Goal: Complete application form: Complete application form

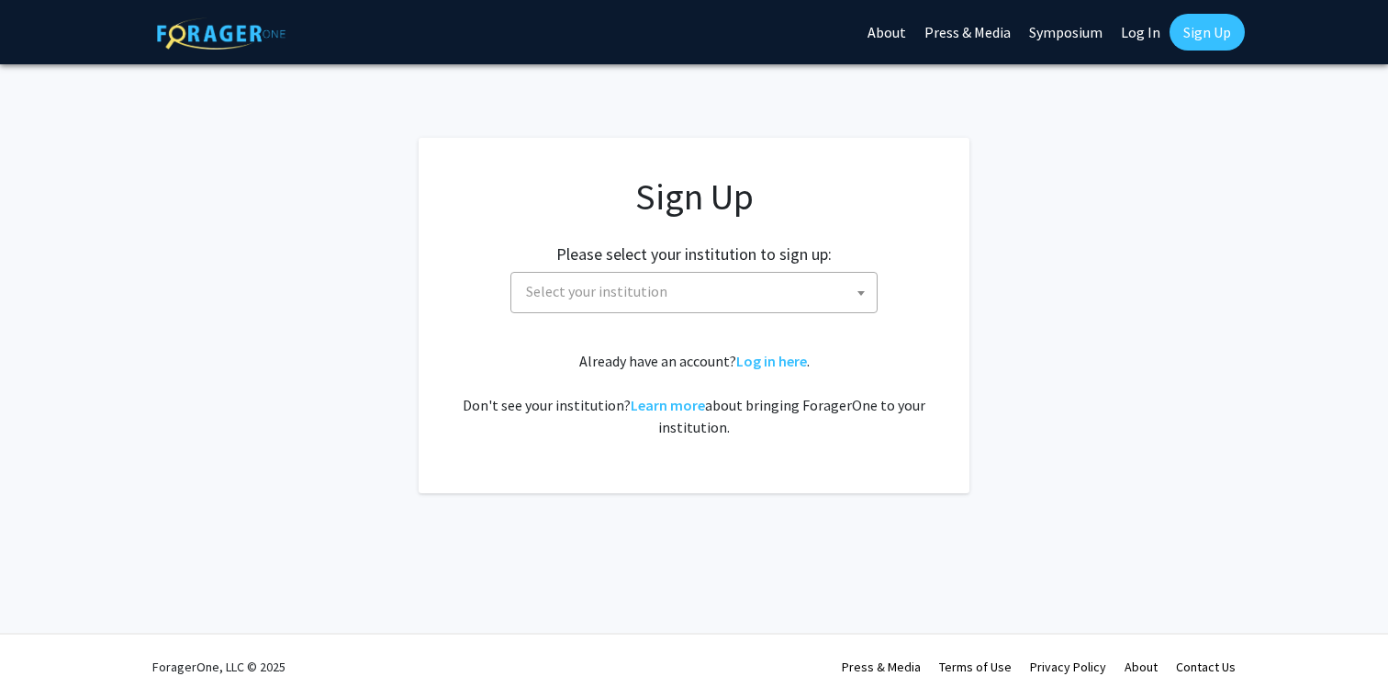
click at [591, 290] on span "Select your institution" at bounding box center [596, 291] width 141 height 18
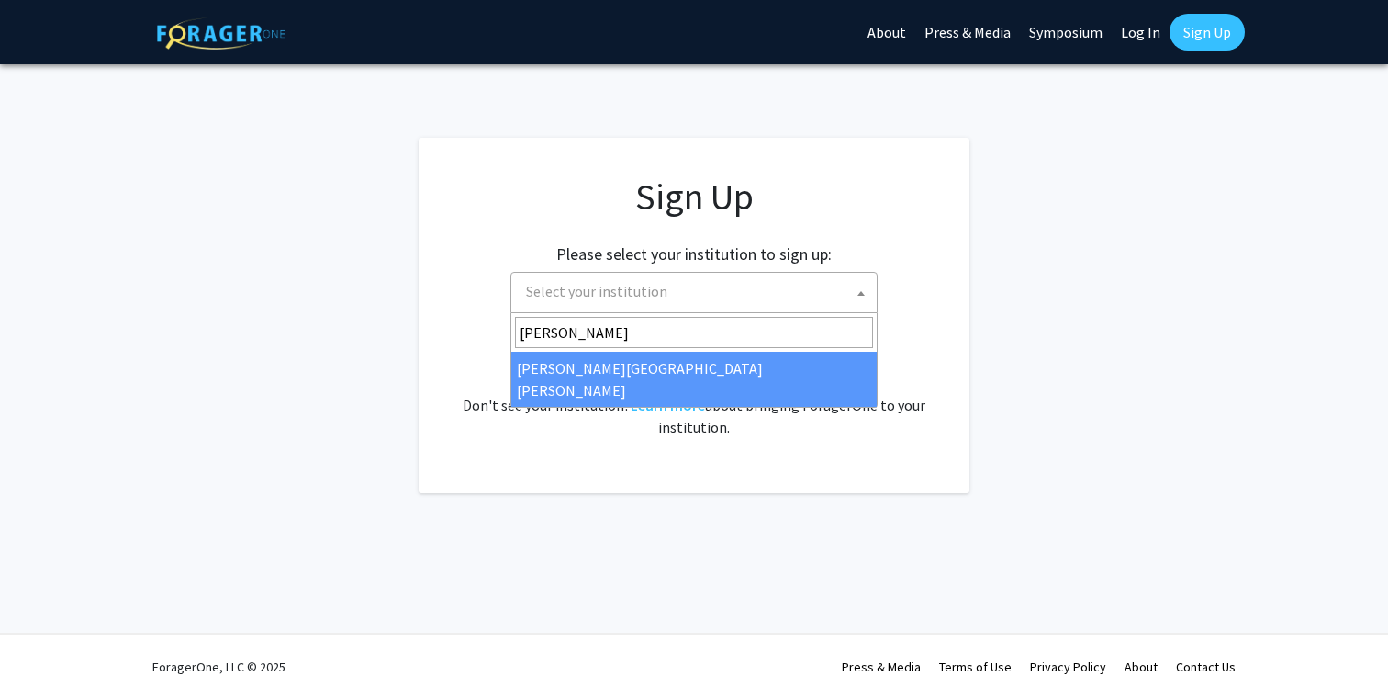
type input "johns"
select select "1"
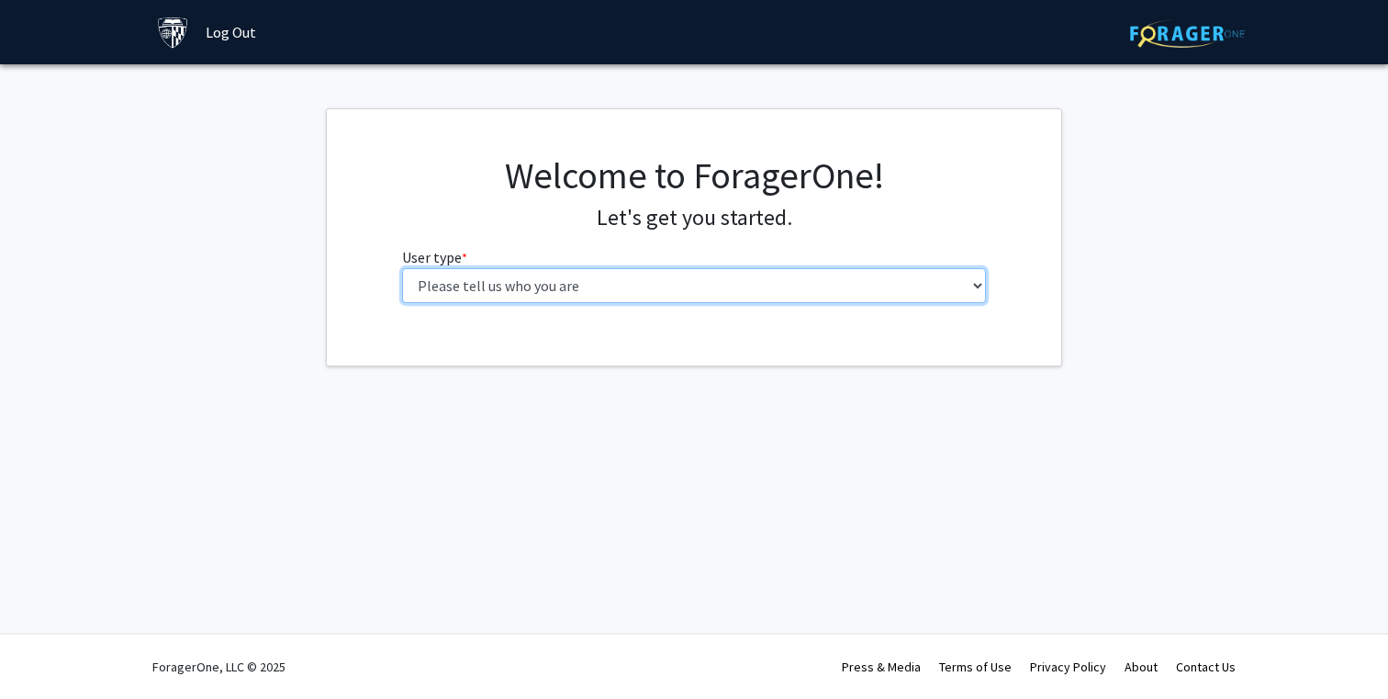
click at [631, 279] on select "Please tell us who you are Undergraduate Student Master's Student Doctoral Cand…" at bounding box center [694, 285] width 585 height 35
select select "2: masters"
click at [402, 268] on select "Please tell us who you are Undergraduate Student Master's Student Doctoral Cand…" at bounding box center [694, 285] width 585 height 35
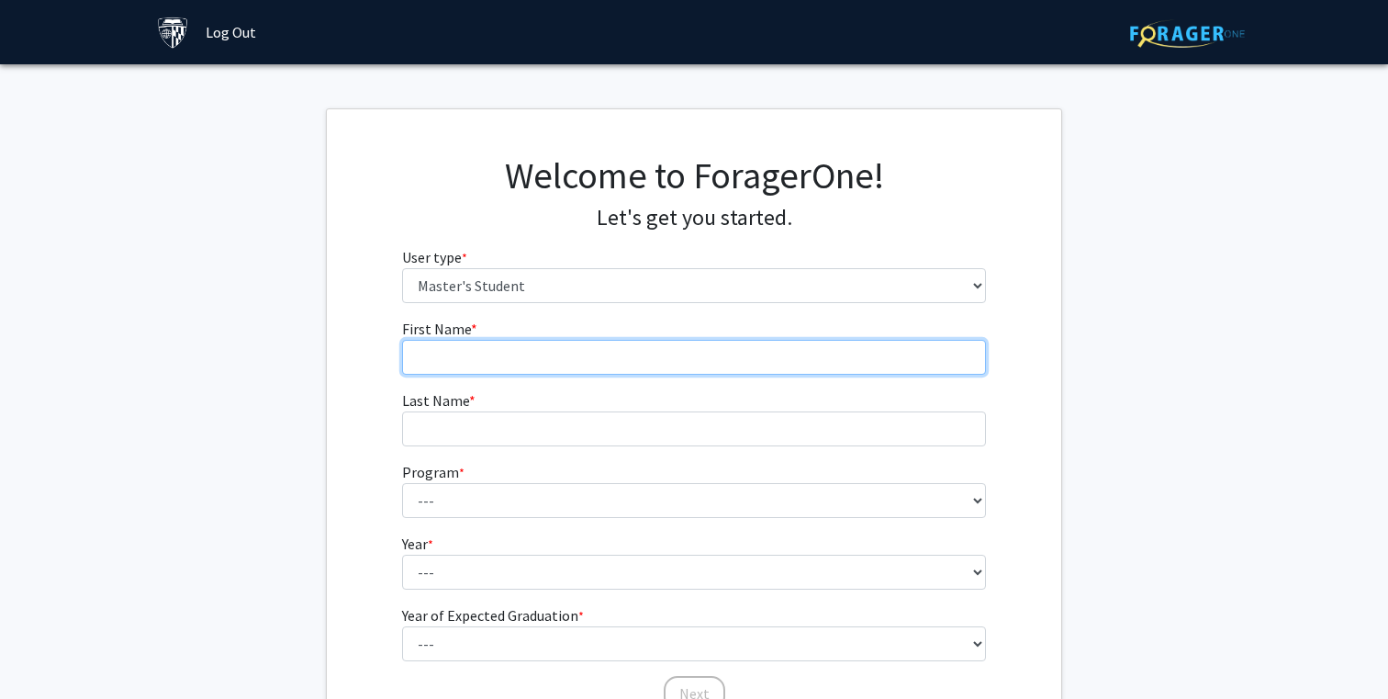
click at [609, 344] on input "First Name * required" at bounding box center [694, 357] width 585 height 35
type input "y"
type input "[PERSON_NAME]"
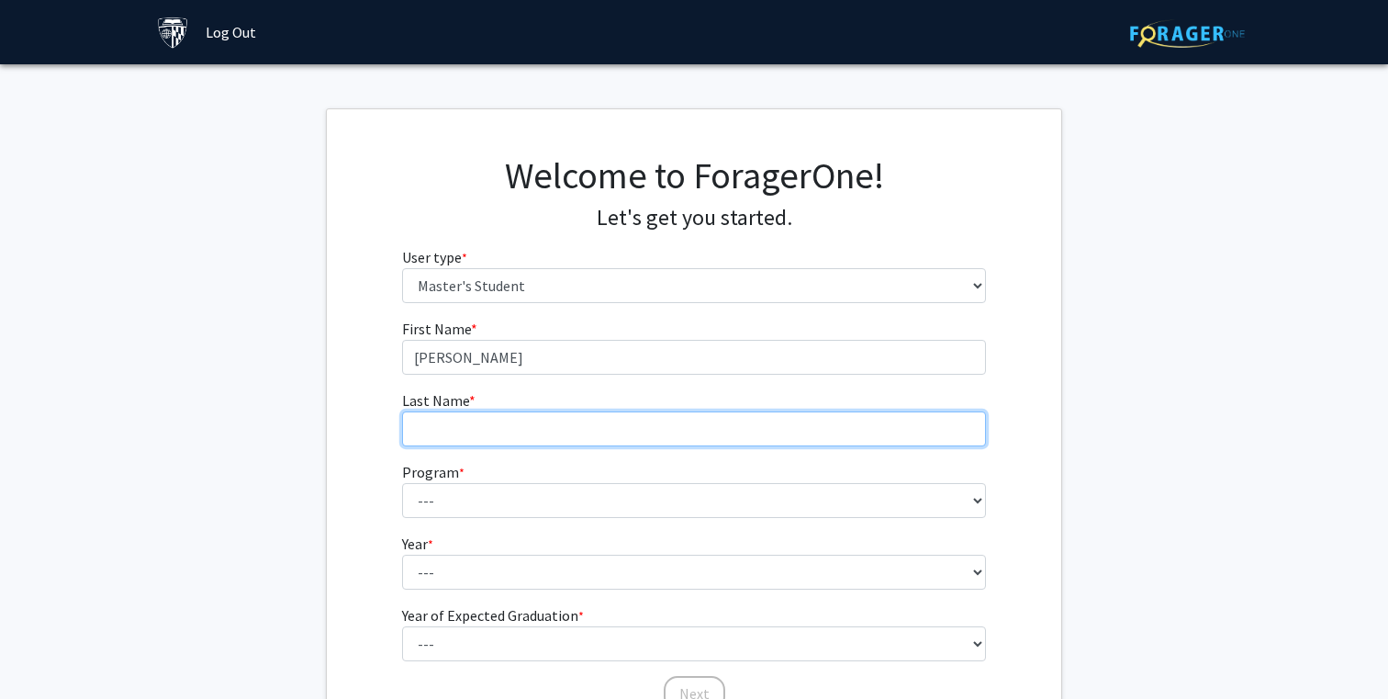
click at [463, 428] on input "Last Name * required" at bounding box center [694, 428] width 585 height 35
type input "[PERSON_NAME]"
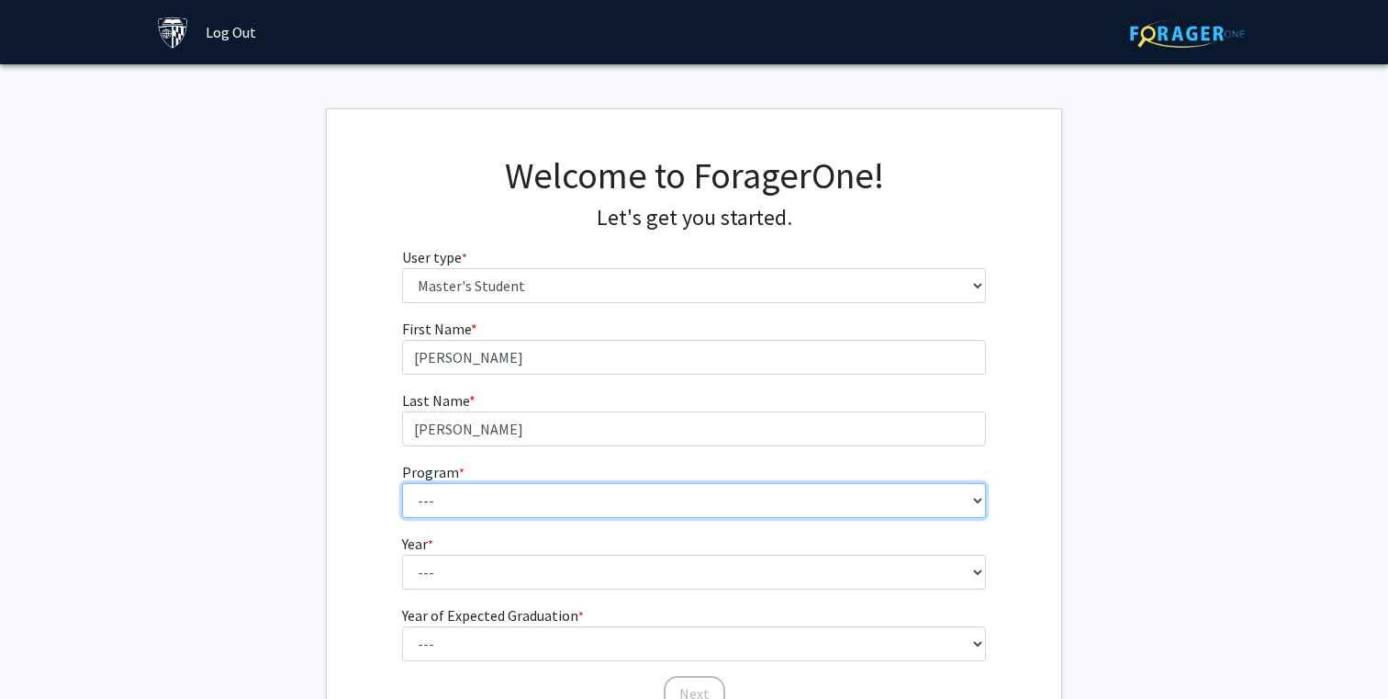
click at [435, 487] on select "--- Anatomy Education Applied and Computational Mathematics Applied Biomedical …" at bounding box center [694, 500] width 585 height 35
select select "56: 45"
click at [402, 483] on select "--- Anatomy Education Applied and Computational Mathematics Applied Biomedical …" at bounding box center [694, 500] width 585 height 35
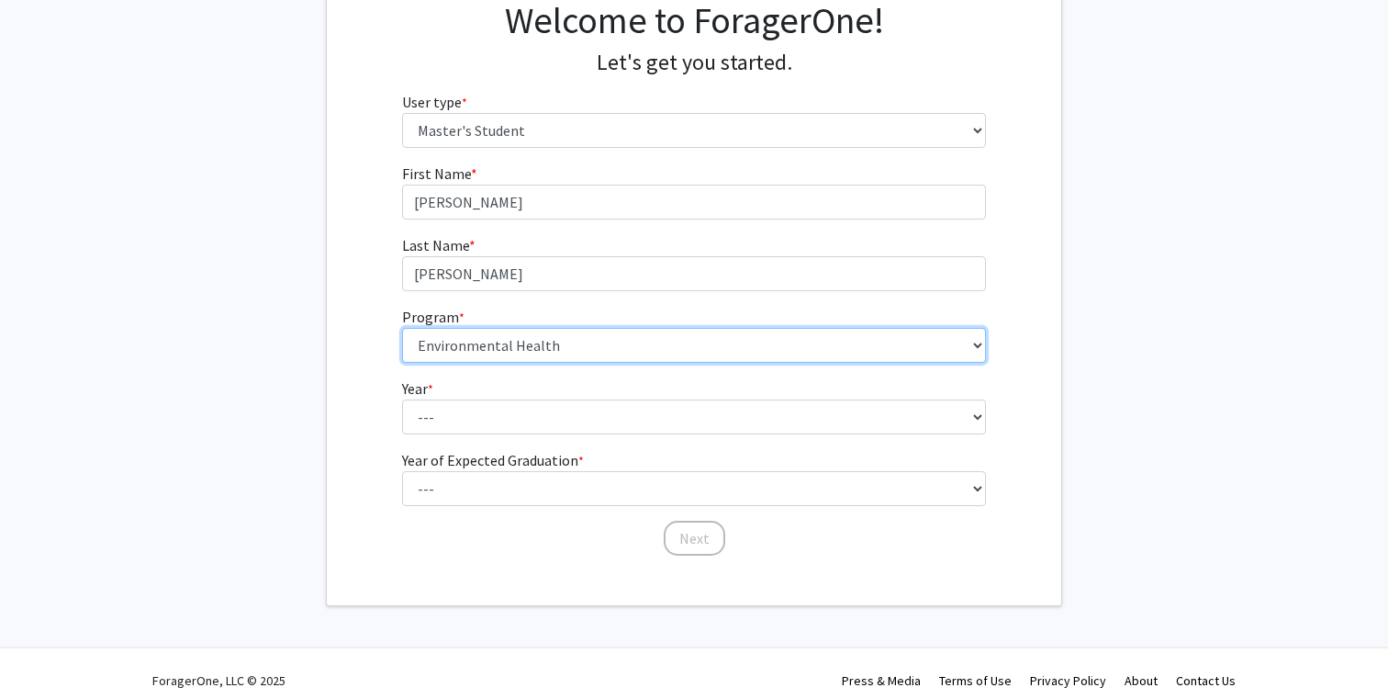
scroll to position [159, 0]
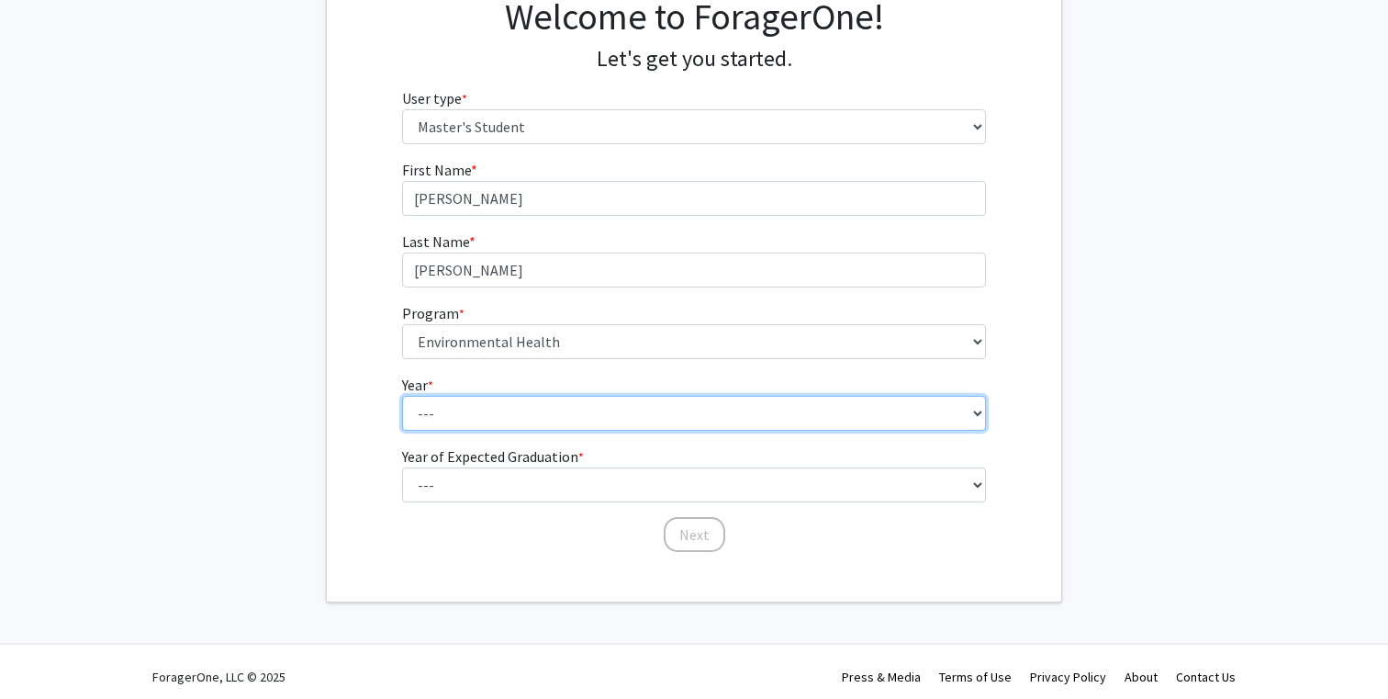
click at [500, 413] on select "--- First Year Second Year" at bounding box center [694, 413] width 585 height 35
select select "1: first_year"
click at [402, 396] on select "--- First Year Second Year" at bounding box center [694, 413] width 585 height 35
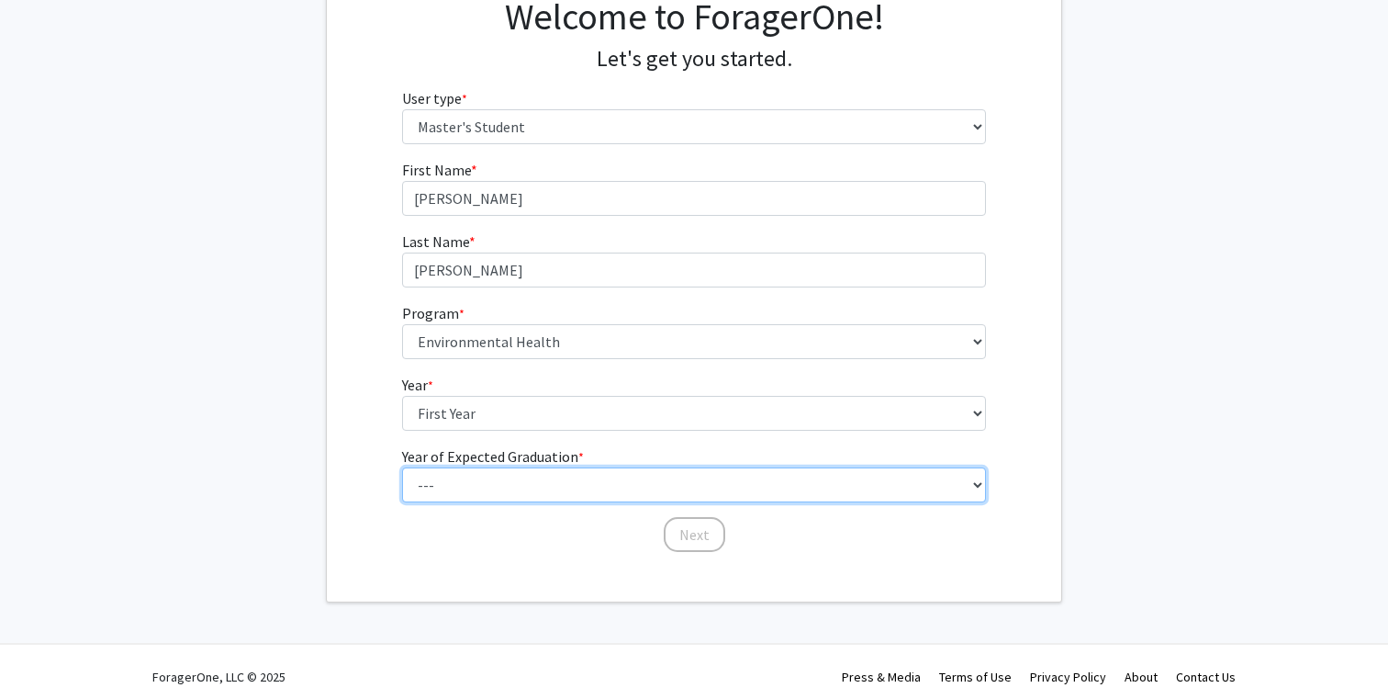
click at [494, 488] on select "--- 2025 2026 2027 2028 2029 2030 2031 2032 2033 2034" at bounding box center [694, 484] width 585 height 35
click at [402, 467] on select "--- 2025 2026 2027 2028 2029 2030 2031 2032 2033 2034" at bounding box center [694, 484] width 585 height 35
click at [499, 483] on select "--- 2025 2026 2027 2028 2029 2030 2031 2032 2033 2034" at bounding box center [694, 484] width 585 height 35
select select "3: 2027"
click at [402, 467] on select "--- 2025 2026 2027 2028 2029 2030 2031 2032 2033 2034" at bounding box center [694, 484] width 585 height 35
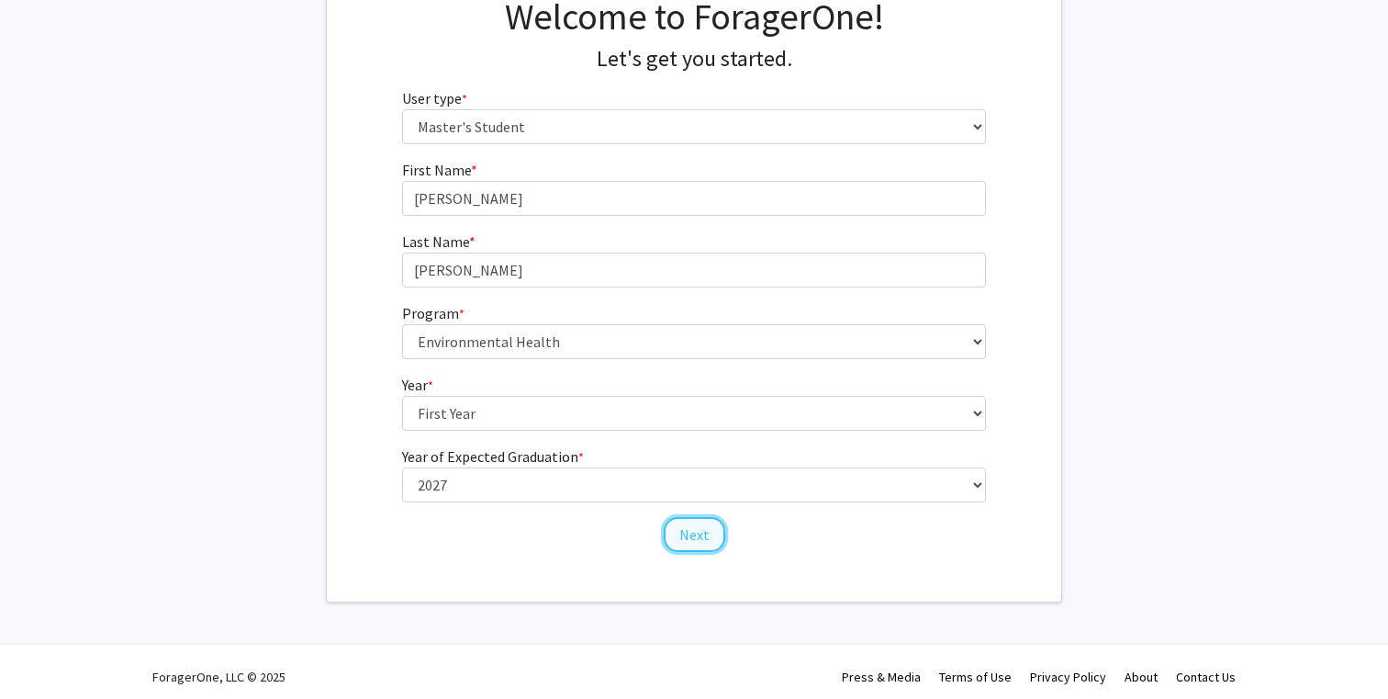
click at [708, 532] on button "Next" at bounding box center [695, 534] width 62 height 35
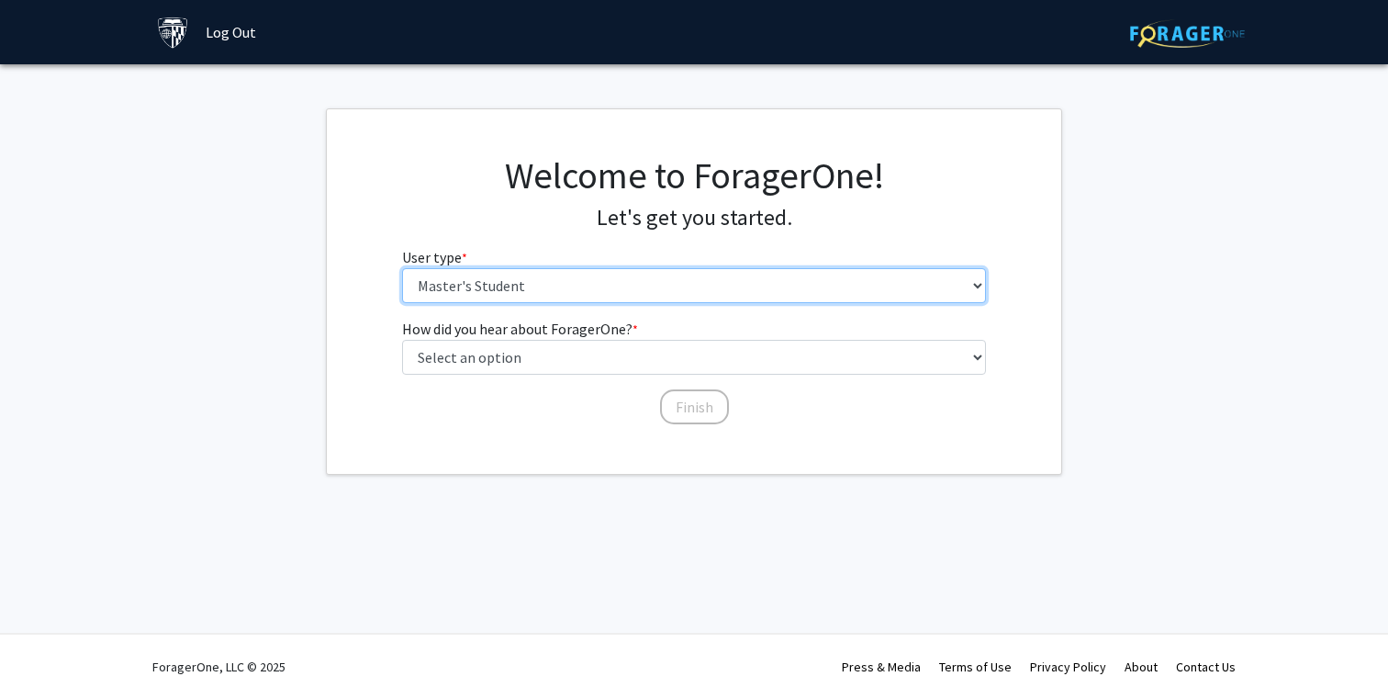
click at [650, 290] on select "Please tell us who you are Undergraduate Student Master's Student Doctoral Cand…" at bounding box center [694, 285] width 585 height 35
click at [402, 268] on select "Please tell us who you are Undergraduate Student Master's Student Doctoral Cand…" at bounding box center [694, 285] width 585 height 35
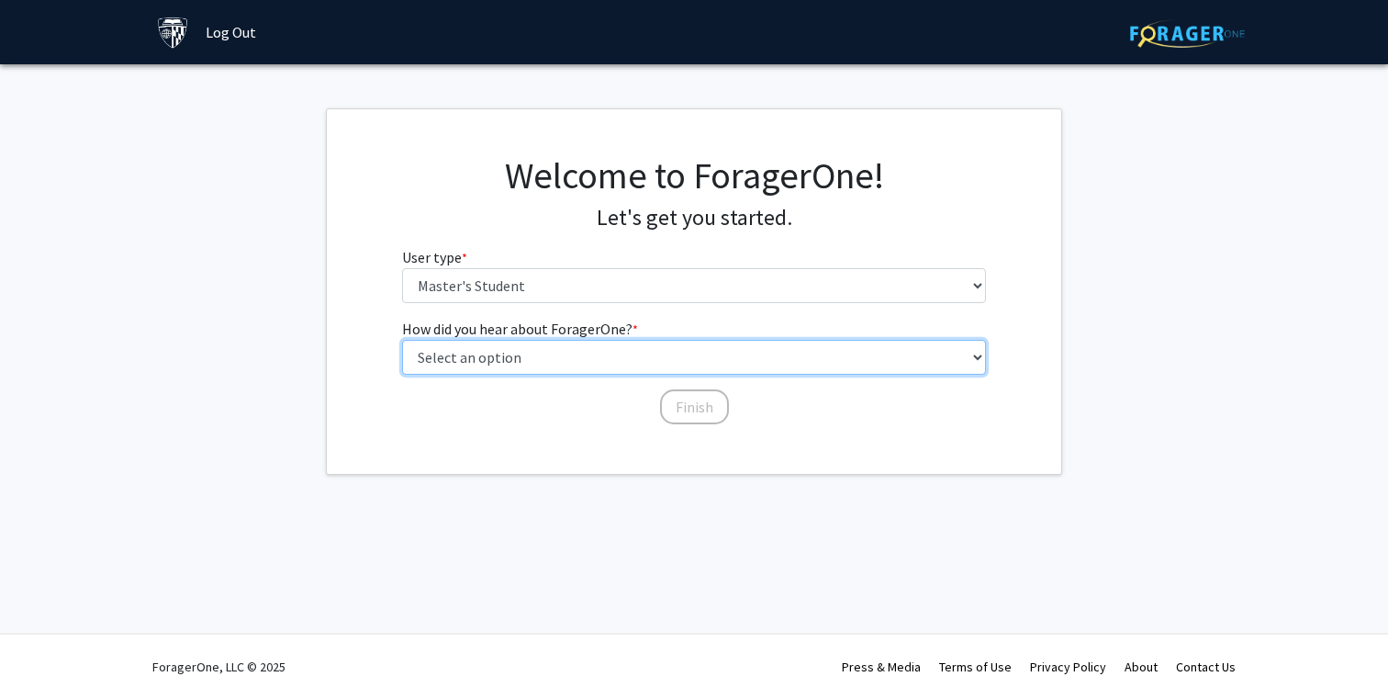
click at [633, 352] on select "Select an option Peer/student recommendation Faculty/staff recommendation Unive…" at bounding box center [694, 357] width 585 height 35
select select "3: university_website"
click at [402, 340] on select "Select an option Peer/student recommendation Faculty/staff recommendation Unive…" at bounding box center [694, 357] width 585 height 35
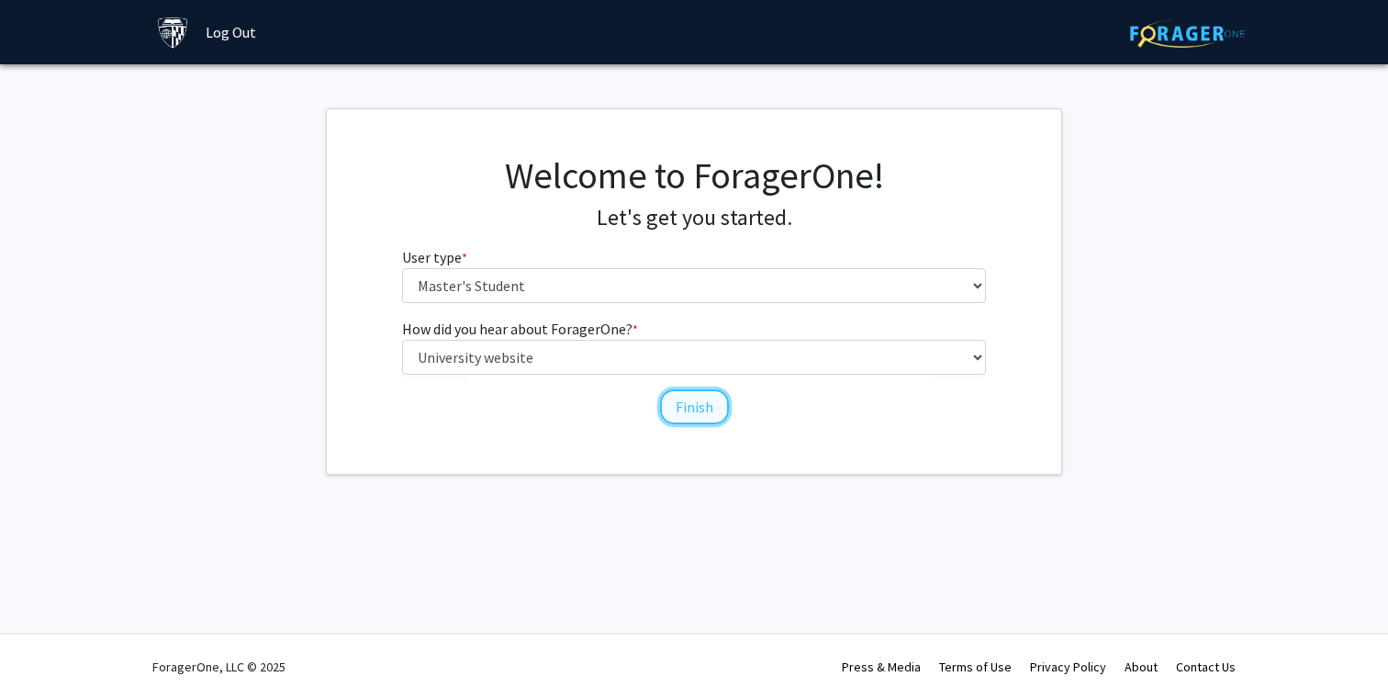
click at [711, 413] on button "Finish" at bounding box center [694, 406] width 69 height 35
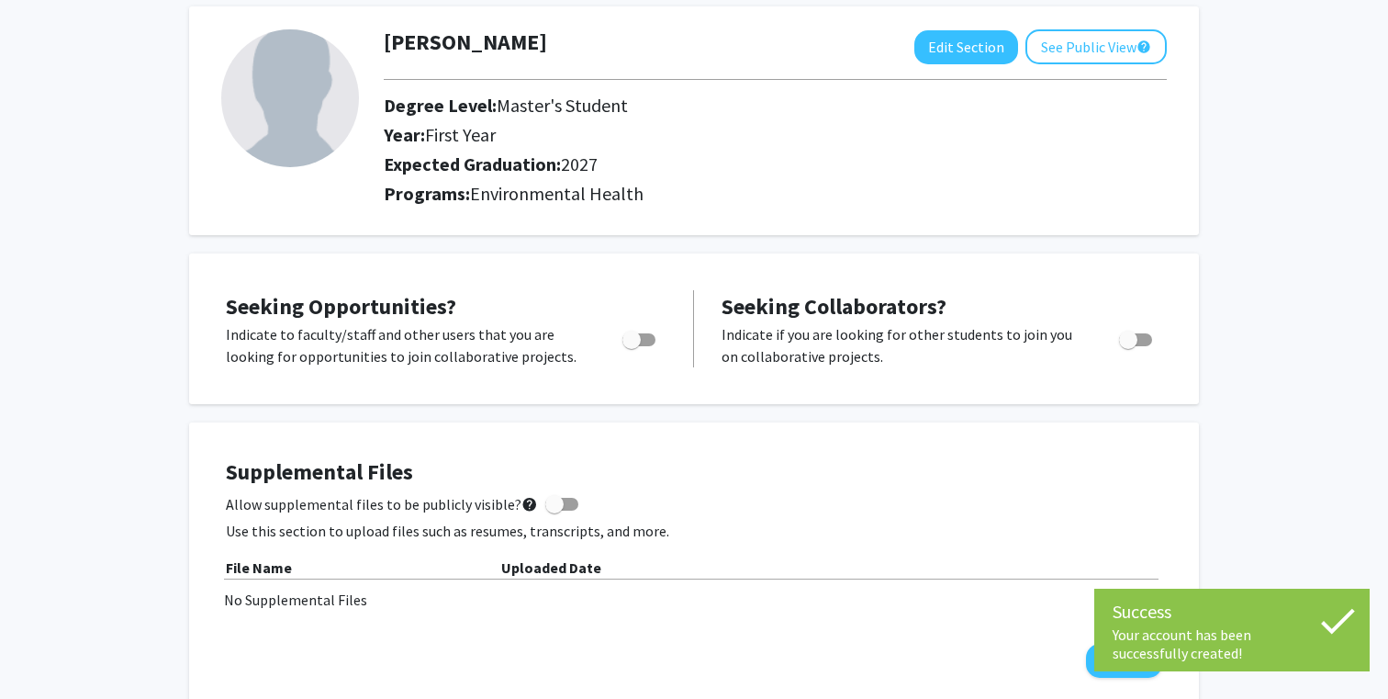
scroll to position [95, 0]
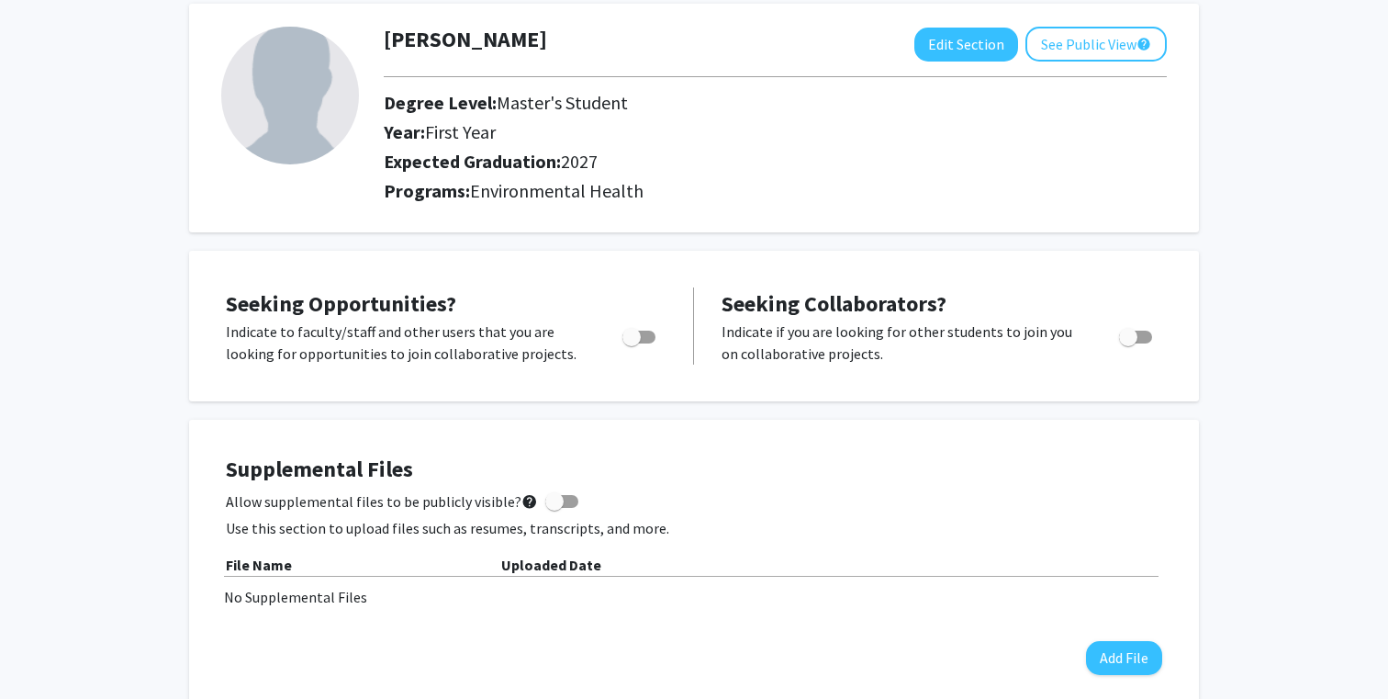
click at [495, 334] on p "Indicate to faculty/staff and other users that you are looking for opportunitie…" at bounding box center [407, 342] width 362 height 44
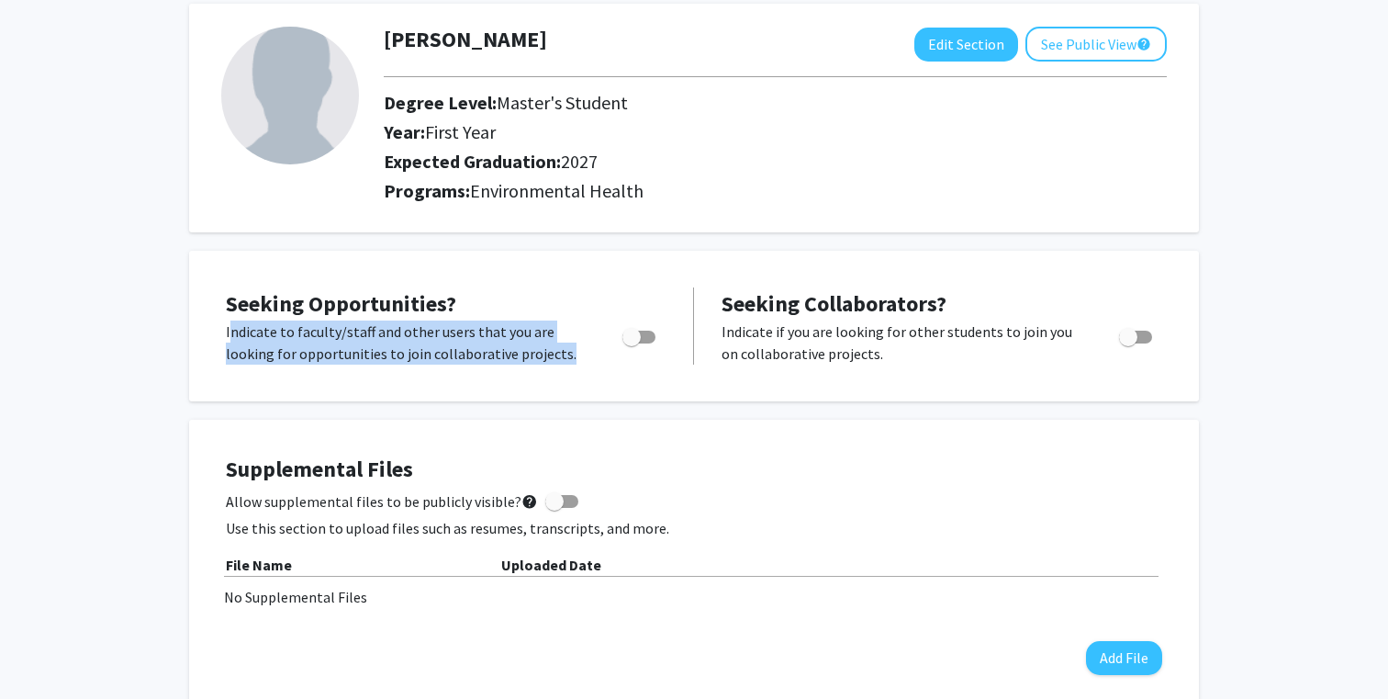
click at [495, 334] on p "Indicate to faculty/staff and other users that you are looking for opportunitie…" at bounding box center [407, 342] width 362 height 44
click at [642, 333] on span "Toggle" at bounding box center [638, 336] width 33 height 13
click at [632, 343] on input "Are you actively seeking opportunities?" at bounding box center [631, 343] width 1 height 1
checkbox input "true"
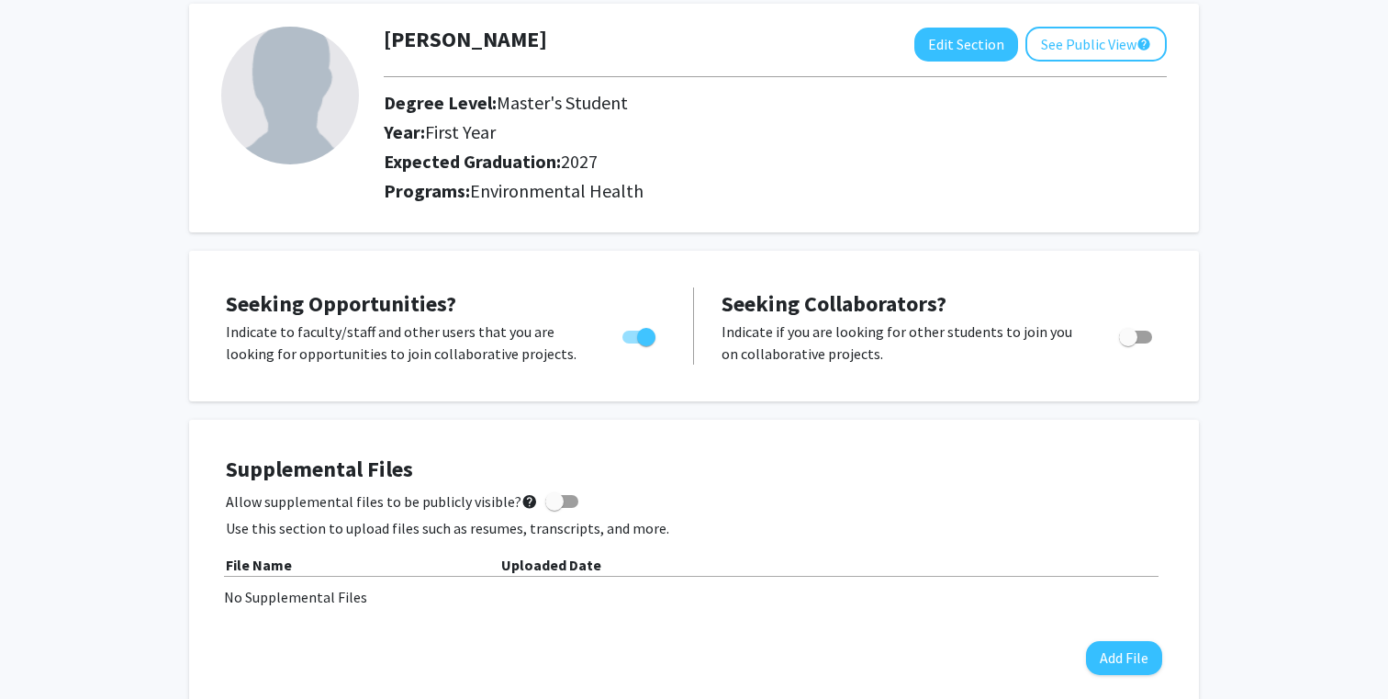
click at [737, 363] on p "Indicate if you are looking for other students to join you on collaborative pro…" at bounding box center [903, 342] width 363 height 44
click at [820, 349] on p "Indicate if you are looking for other students to join you on collaborative pro…" at bounding box center [903, 342] width 363 height 44
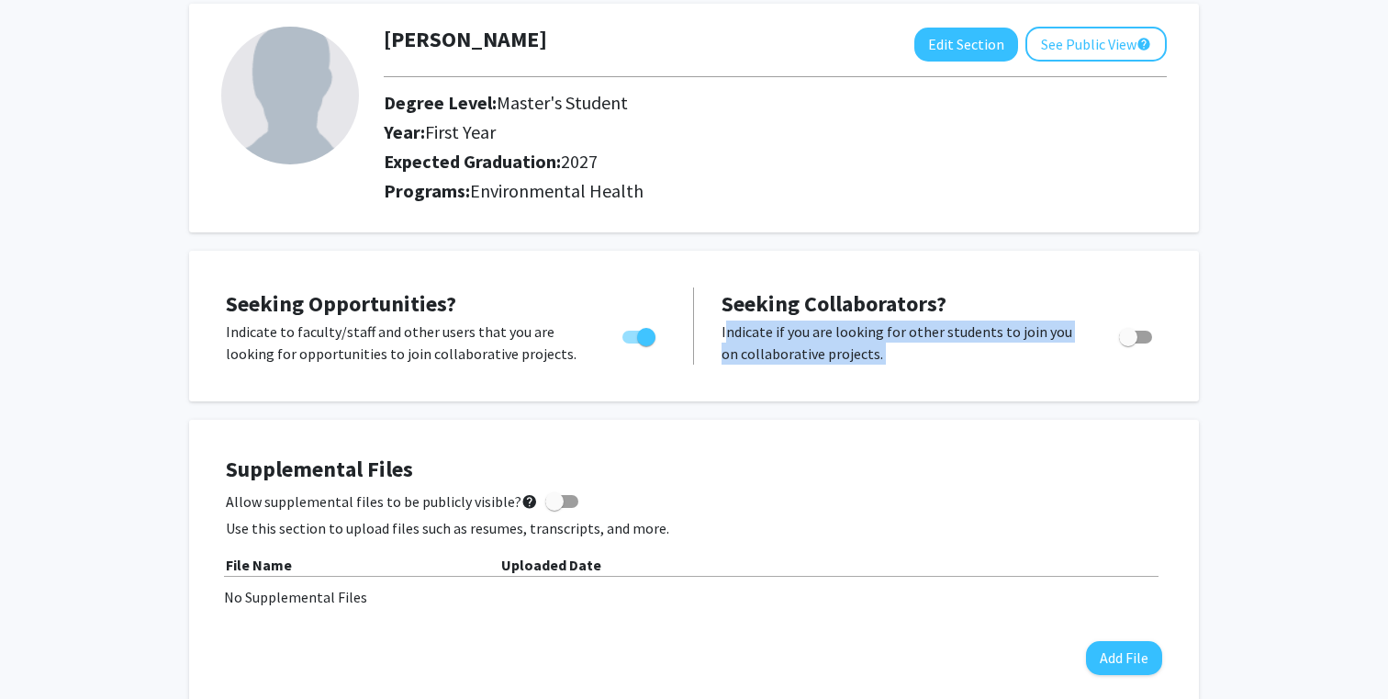
click at [820, 349] on p "Indicate if you are looking for other students to join you on collaborative pro…" at bounding box center [903, 342] width 363 height 44
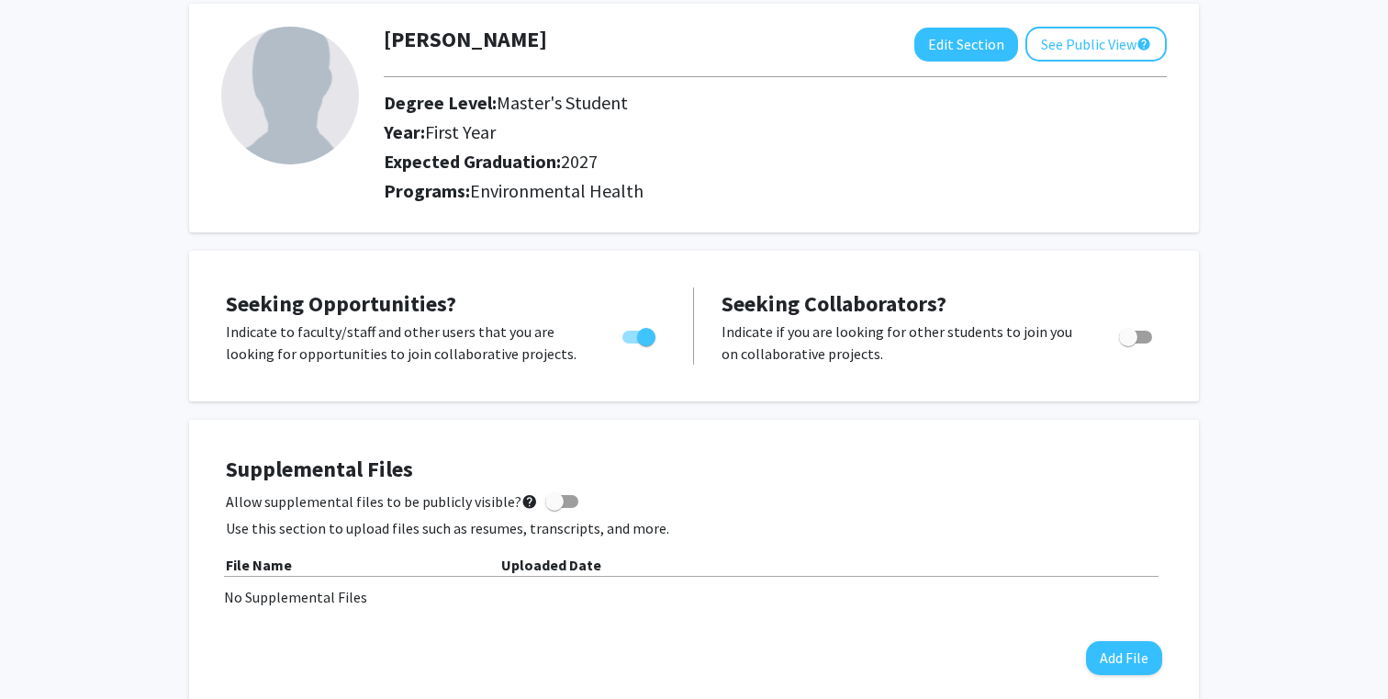
click at [1080, 317] on div "Seeking Collaborators? Indicate if you are looking for other students to join y…" at bounding box center [942, 325] width 441 height 77
click at [966, 265] on div "Seeking Opportunities? Indicate to faculty/staff and other users that you are l…" at bounding box center [694, 326] width 1010 height 151
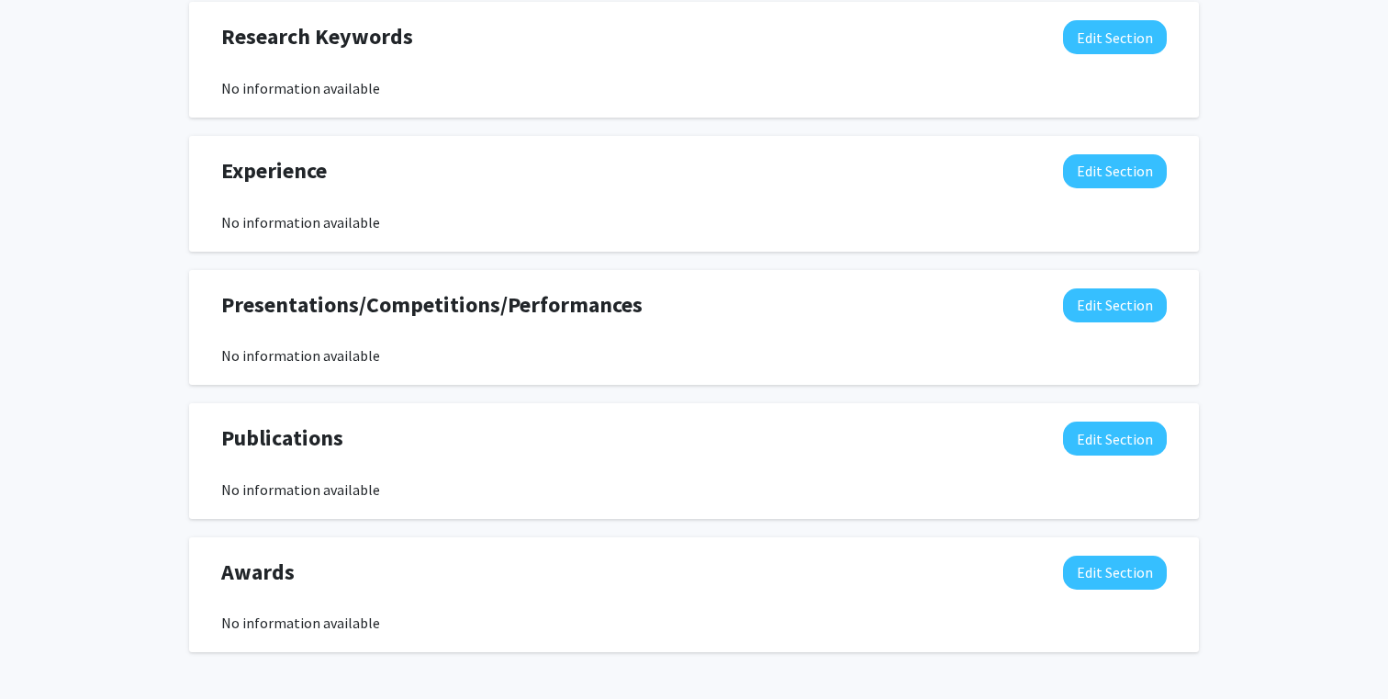
scroll to position [1024, 0]
